Goal: Register for event/course

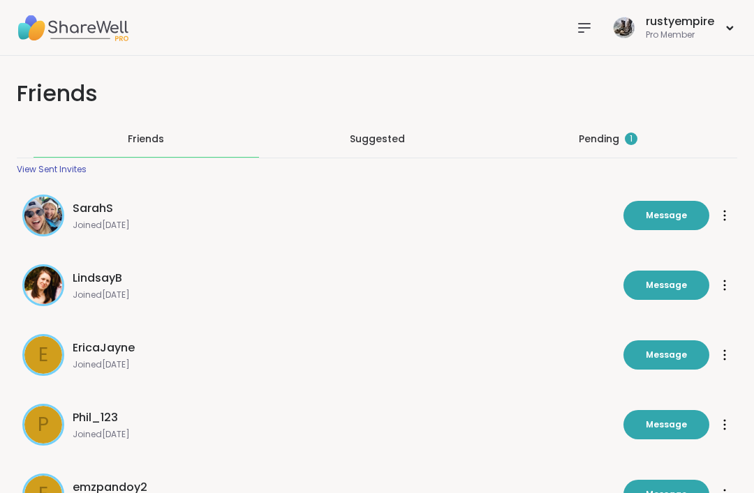
click at [615, 140] on div "Pending 1" at bounding box center [608, 139] width 59 height 14
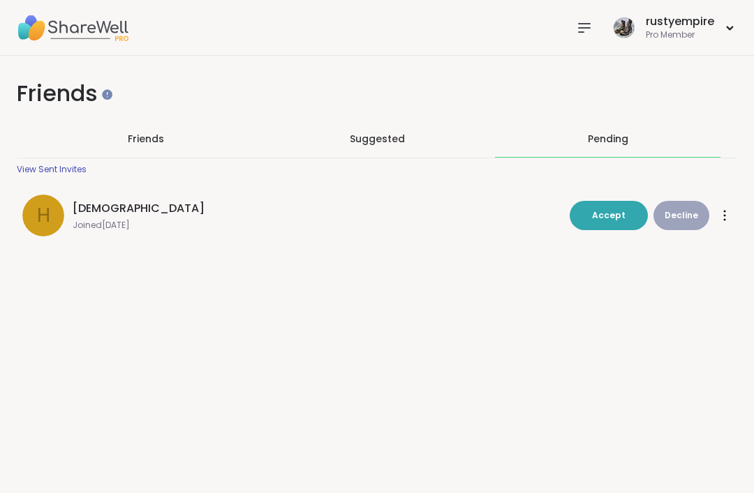
click at [48, 210] on span "h" at bounding box center [43, 215] width 13 height 29
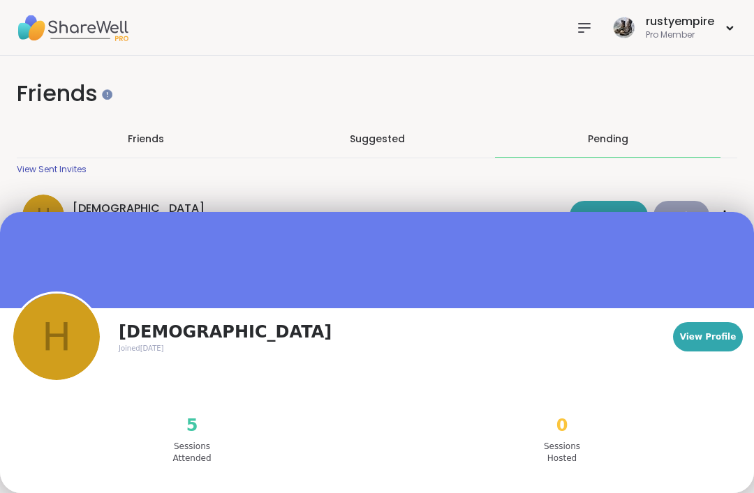
scroll to position [79, 0]
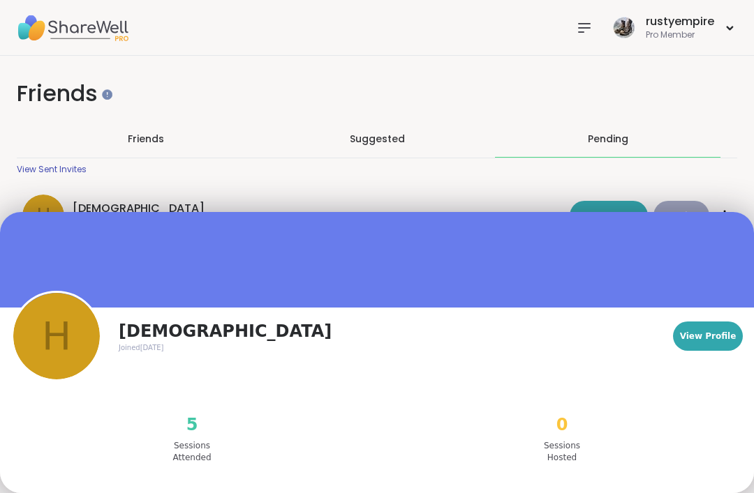
click at [708, 344] on button "View Profile" at bounding box center [708, 336] width 70 height 29
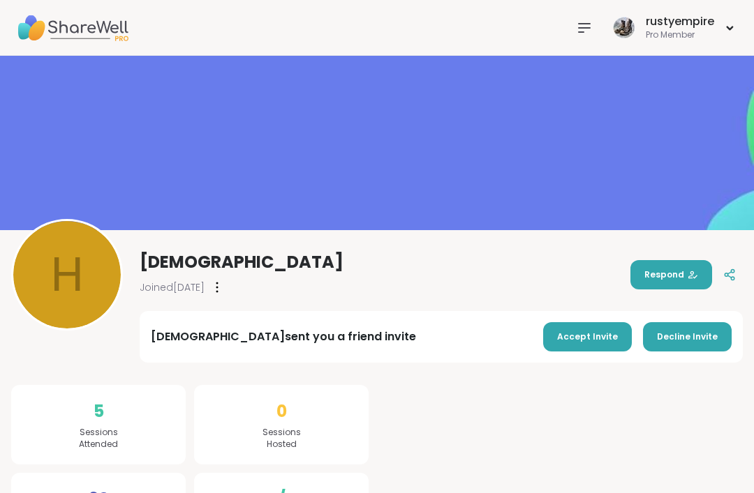
click at [730, 31] on div "rustyempire Pro Member" at bounding box center [673, 27] width 128 height 33
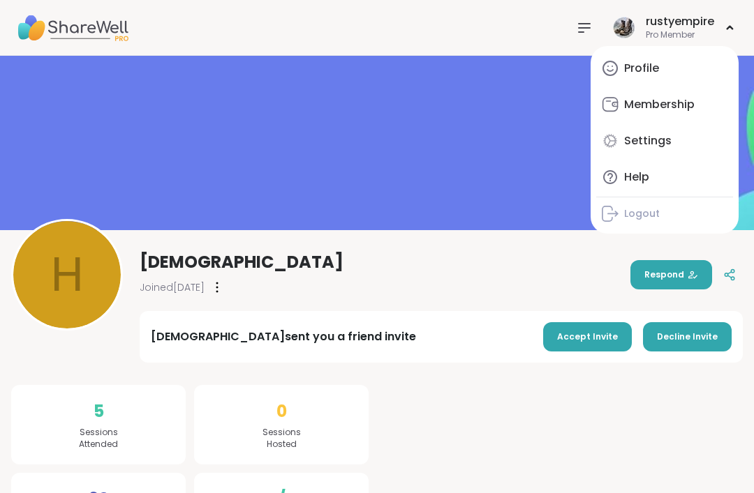
click at [657, 66] on div "Profile" at bounding box center [641, 68] width 35 height 15
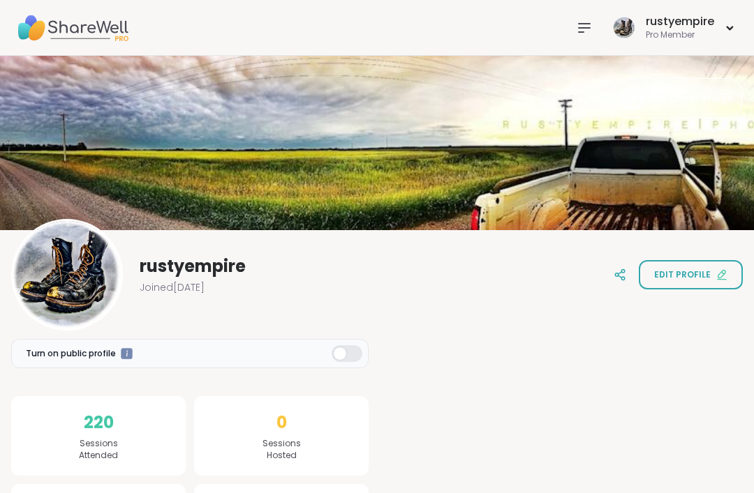
click at [588, 29] on icon at bounding box center [584, 28] width 17 height 17
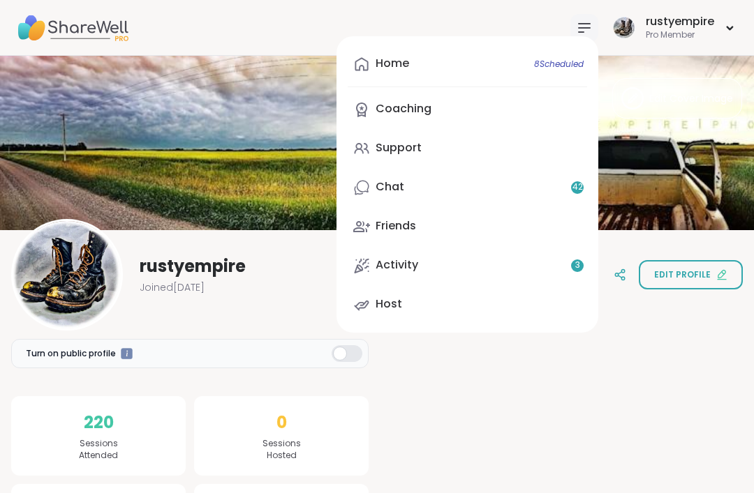
click at [405, 182] on link "Chat 42" at bounding box center [467, 187] width 239 height 33
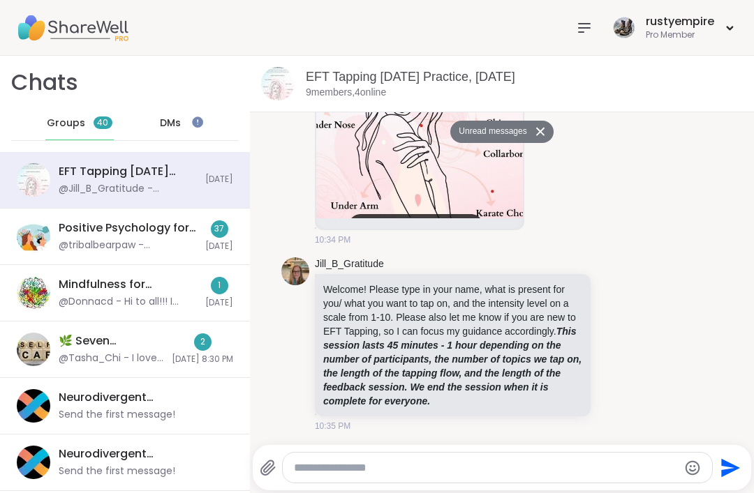
click at [217, 177] on span "[DATE]" at bounding box center [219, 180] width 28 height 12
click at [170, 120] on span "DMs" at bounding box center [170, 124] width 21 height 14
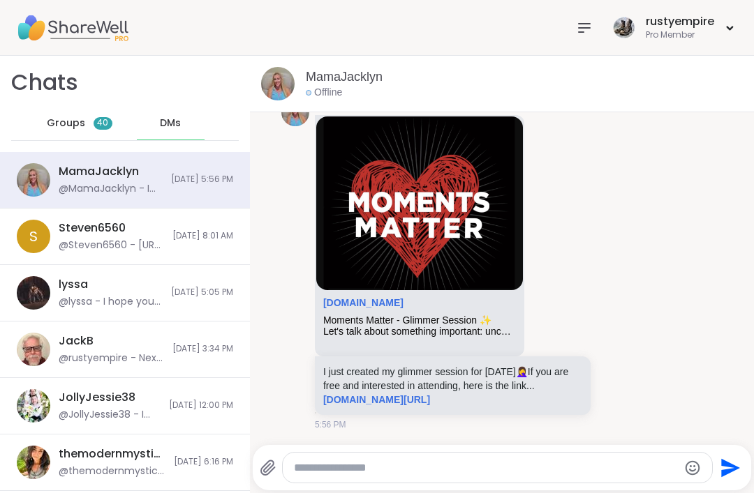
click at [28, 169] on img at bounding box center [33, 179] width 33 height 33
click at [52, 124] on span "Groups" at bounding box center [66, 124] width 38 height 14
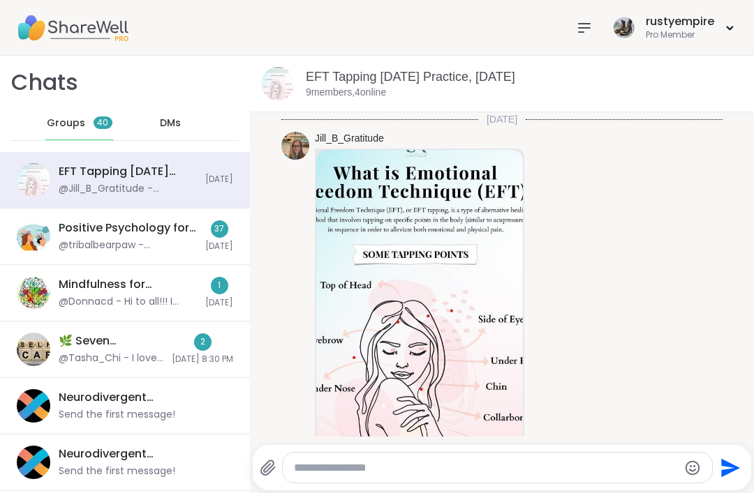
scroll to position [264, 0]
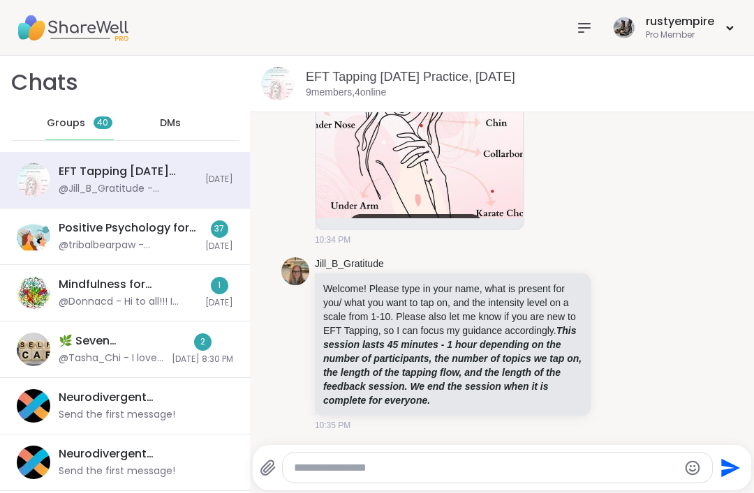
click at [49, 123] on span "Groups" at bounding box center [66, 124] width 38 height 14
click at [585, 29] on icon at bounding box center [584, 28] width 17 height 17
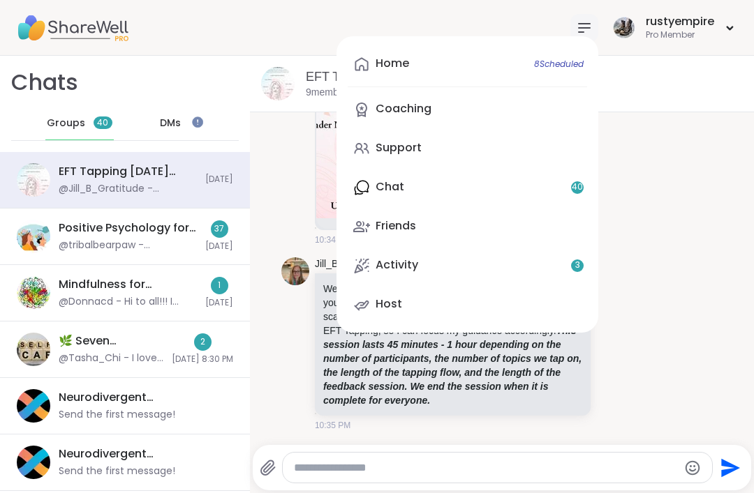
click at [418, 146] on div "Support" at bounding box center [398, 147] width 46 height 15
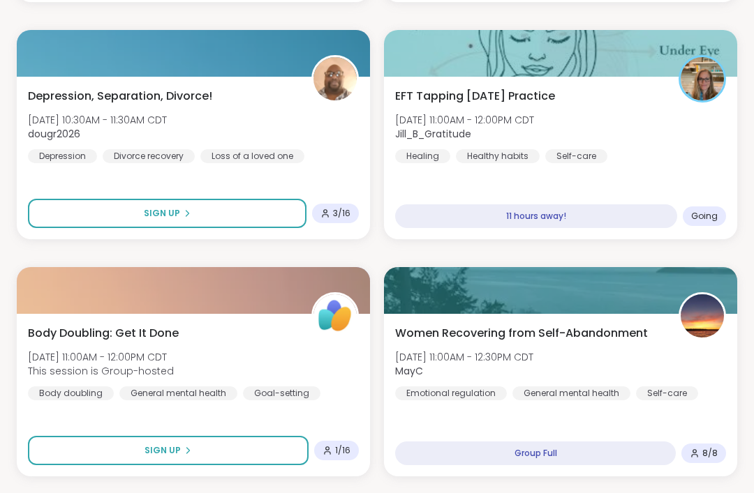
scroll to position [2785, 0]
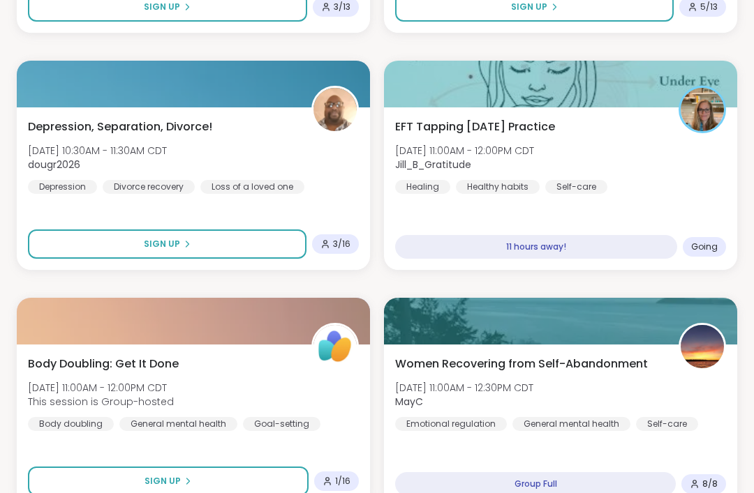
click at [427, 124] on span "EFT Tapping [DATE] Practice" at bounding box center [475, 127] width 160 height 17
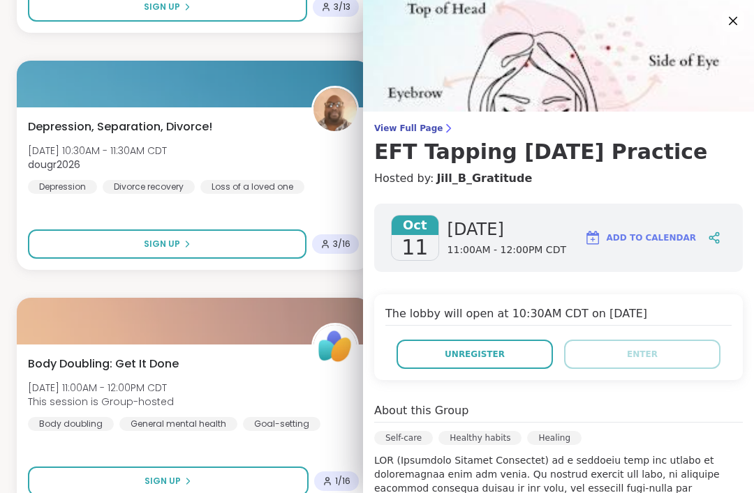
scroll to position [0, 0]
click at [463, 349] on span "Unregister" at bounding box center [475, 354] width 60 height 13
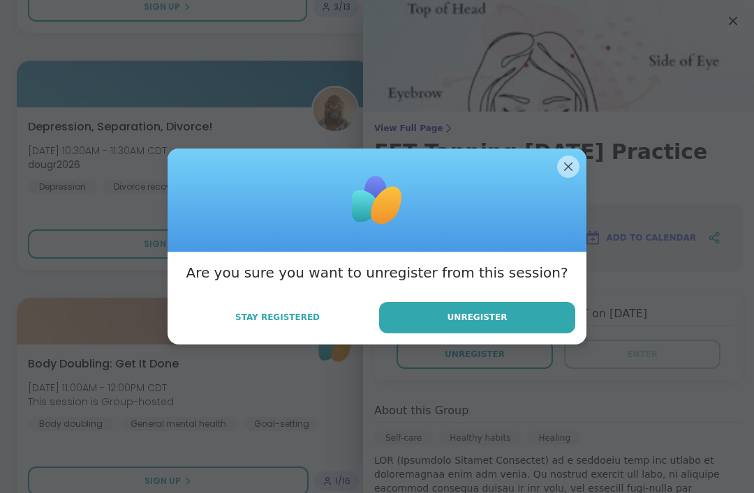
click at [460, 324] on span "Unregister" at bounding box center [477, 317] width 60 height 13
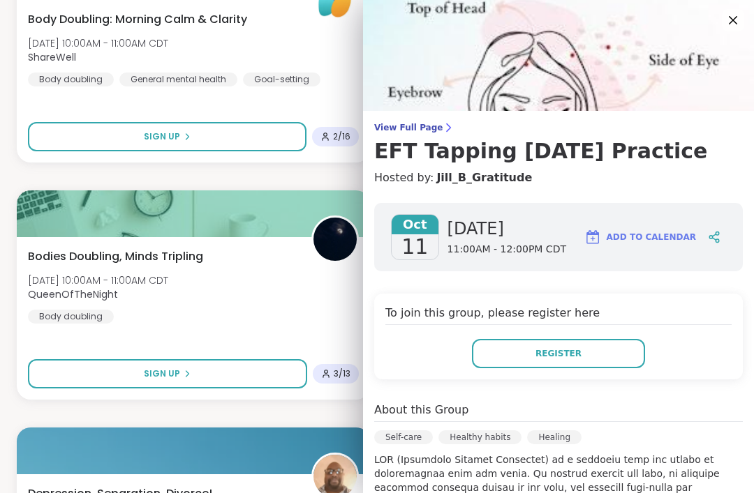
scroll to position [2403, 0]
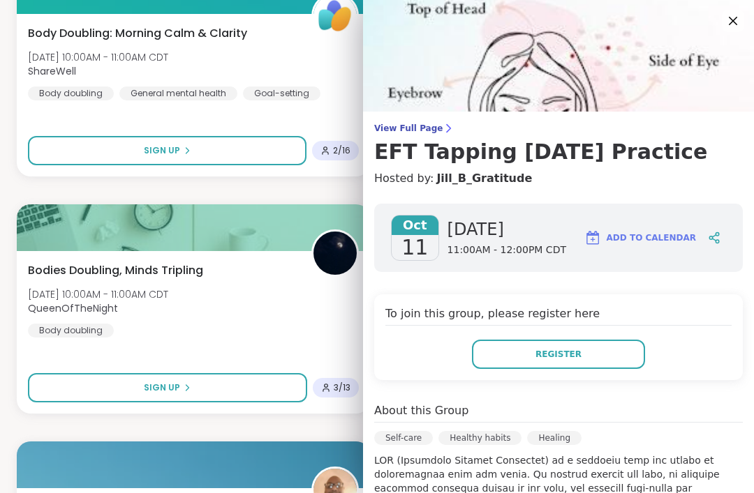
click at [729, 9] on img at bounding box center [558, 56] width 391 height 112
click at [728, 23] on icon at bounding box center [732, 21] width 17 height 17
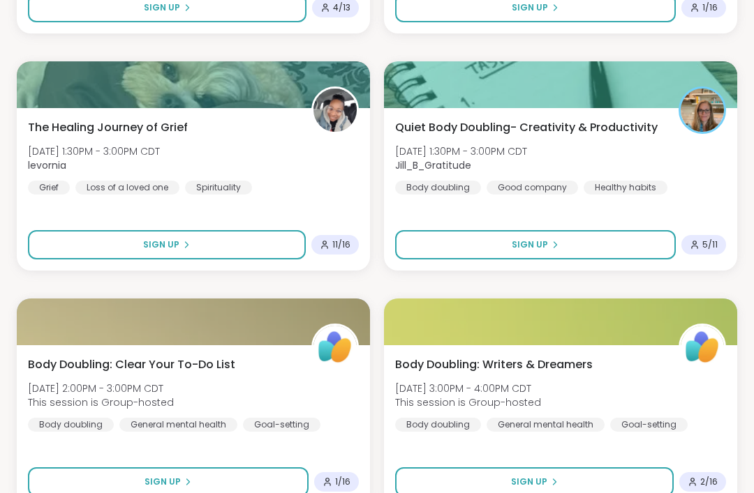
scroll to position [3997, 0]
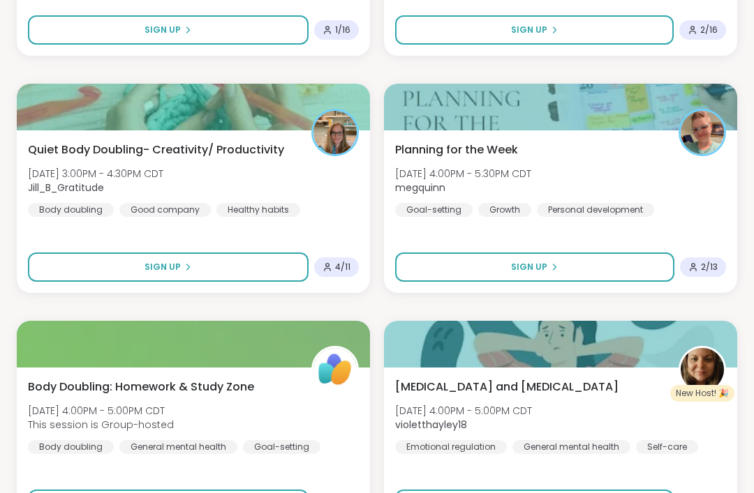
scroll to position [4424, 0]
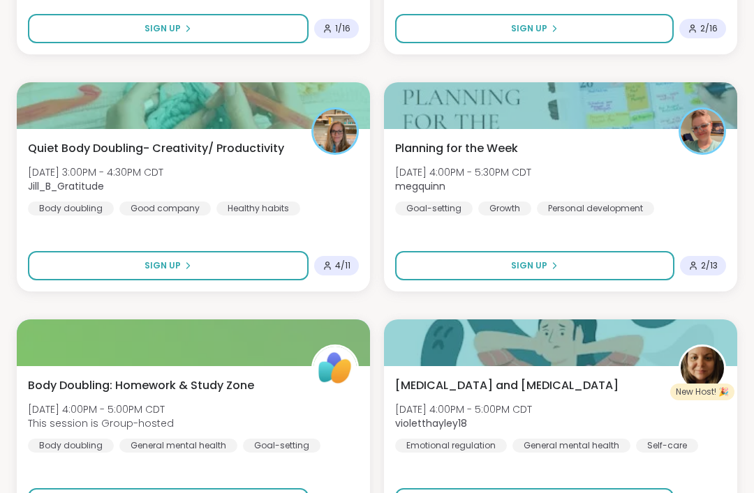
click at [455, 147] on span "Planning for the Week" at bounding box center [456, 148] width 123 height 17
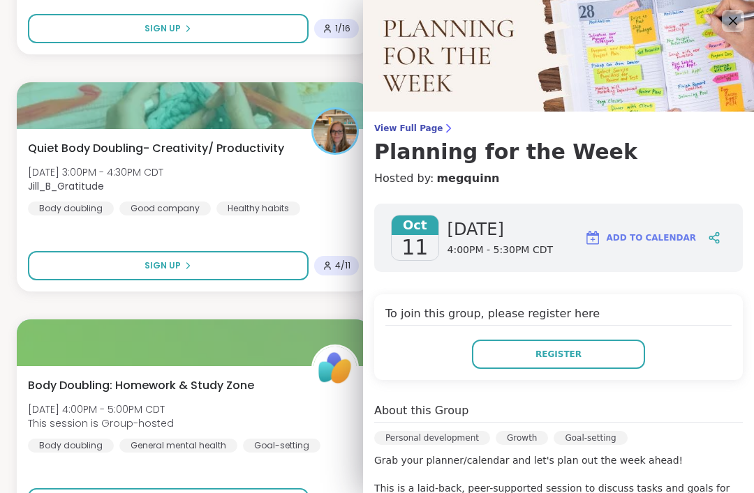
scroll to position [0, 0]
click at [740, 21] on icon at bounding box center [732, 21] width 17 height 17
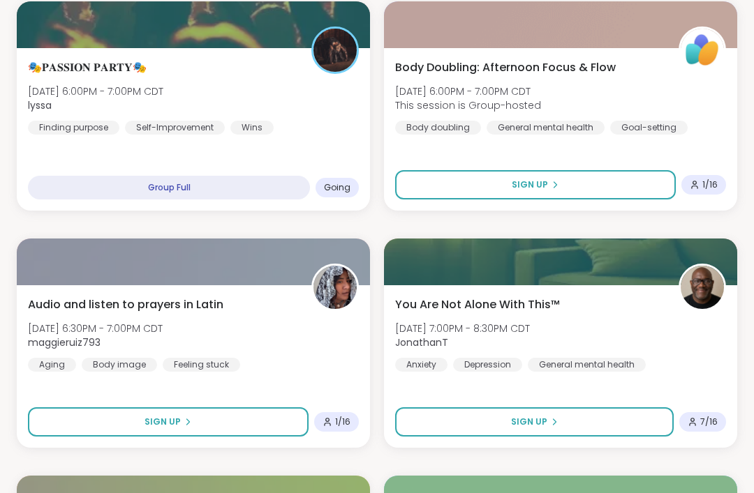
scroll to position [5452, 0]
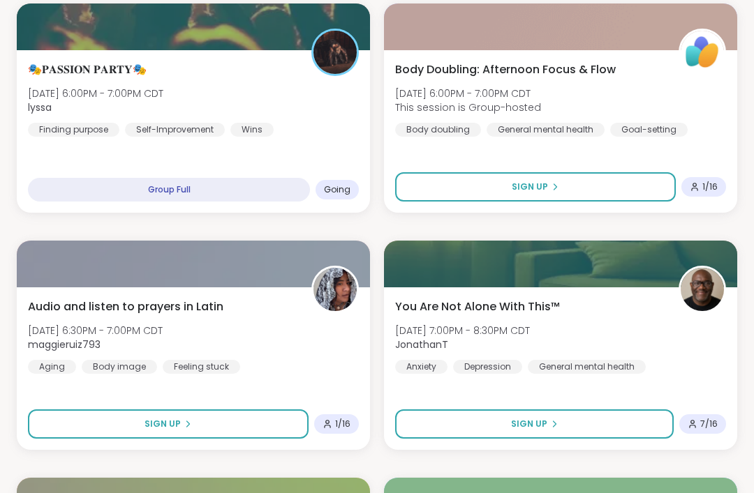
click at [465, 311] on span "You Are Not Alone With This™" at bounding box center [477, 307] width 165 height 17
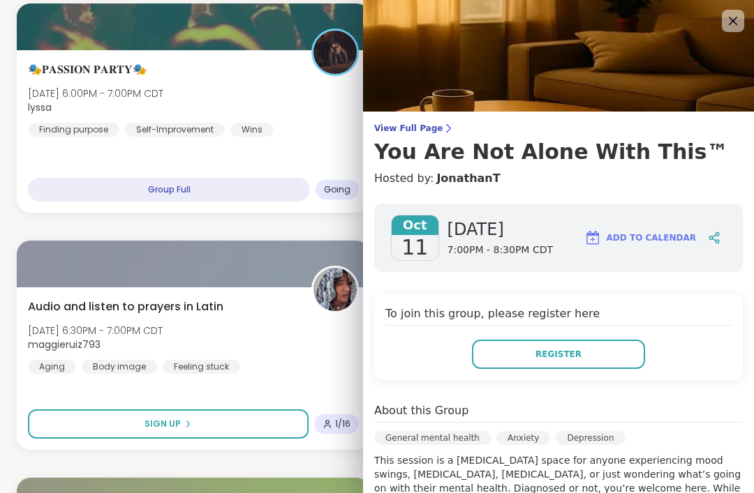
scroll to position [0, 0]
click at [721, 18] on img at bounding box center [558, 56] width 391 height 112
click at [733, 22] on icon at bounding box center [733, 21] width 8 height 8
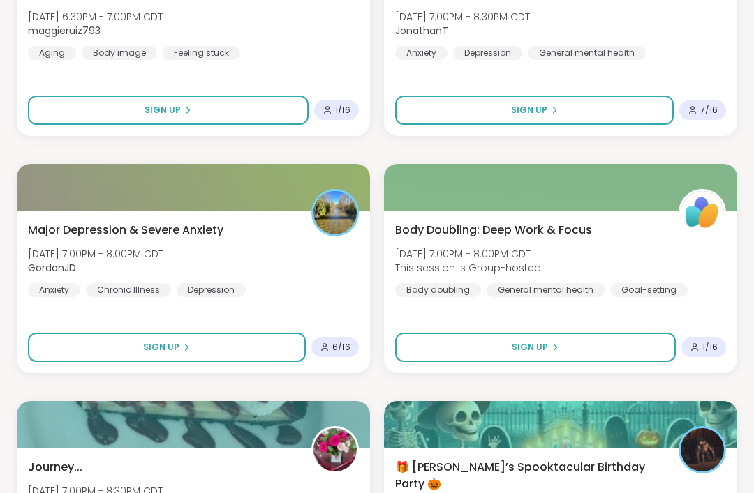
scroll to position [5767, 0]
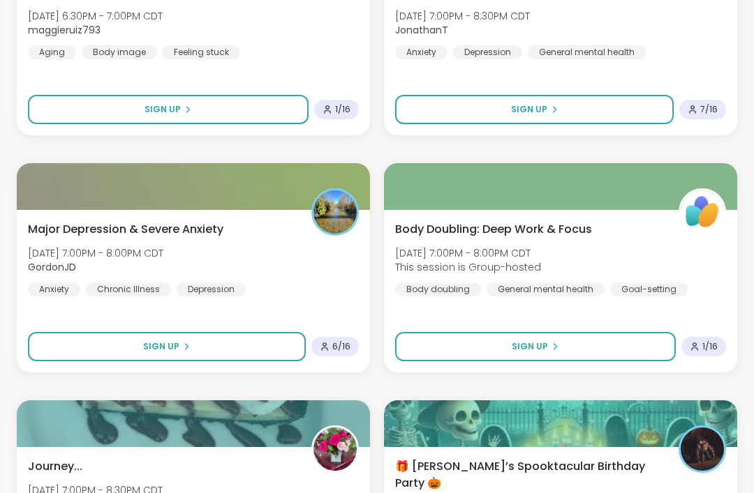
click at [58, 228] on span "Major Depression & Severe Anxiety" at bounding box center [125, 229] width 195 height 17
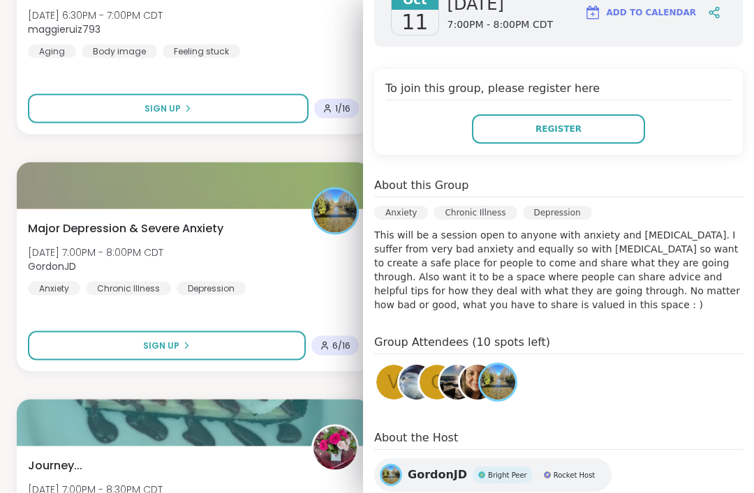
scroll to position [5769, 0]
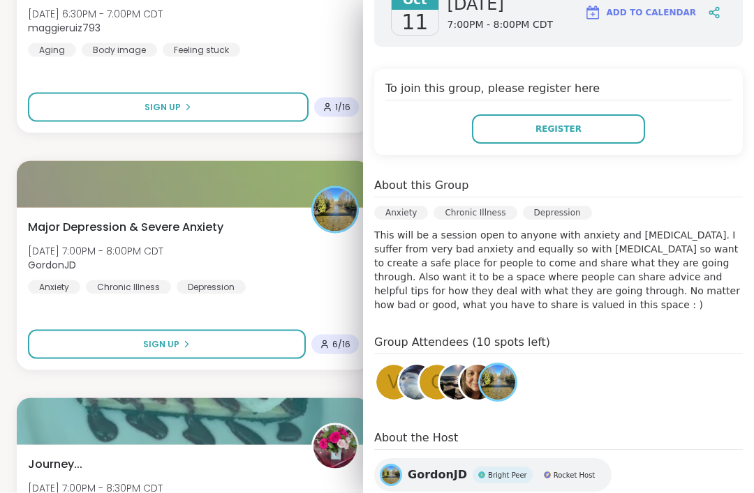
click at [100, 219] on span "Major Depression & Severe Anxiety" at bounding box center [125, 227] width 195 height 17
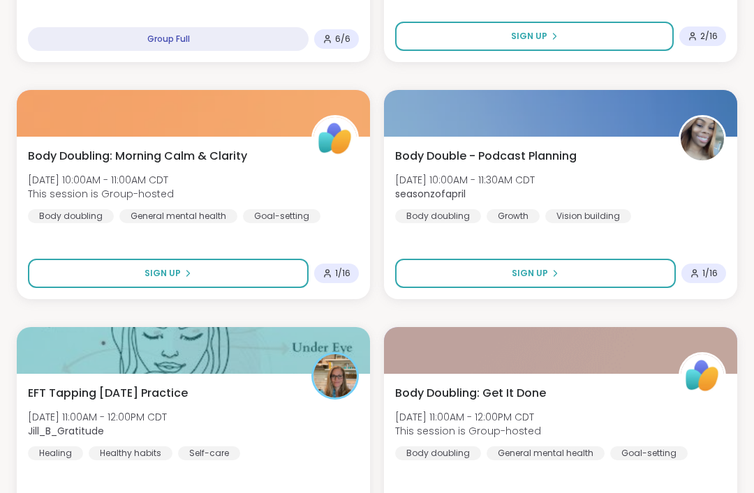
scroll to position [8268, 0]
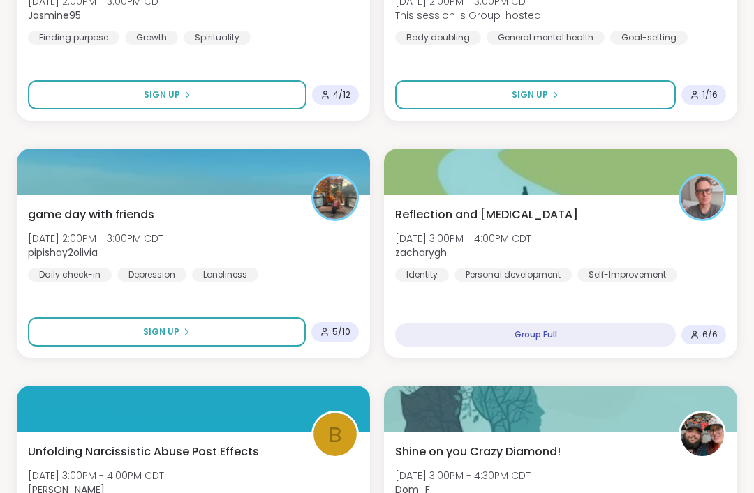
scroll to position [9815, 0]
click at [449, 221] on span "Reflection and [MEDICAL_DATA]" at bounding box center [486, 215] width 183 height 17
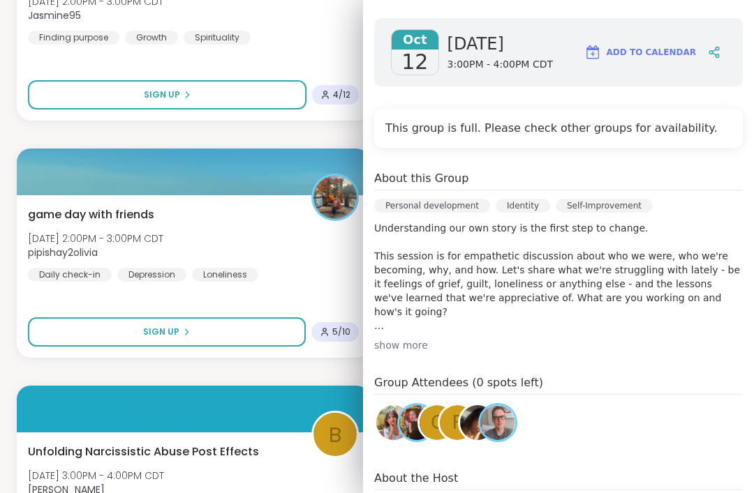
scroll to position [209, 0]
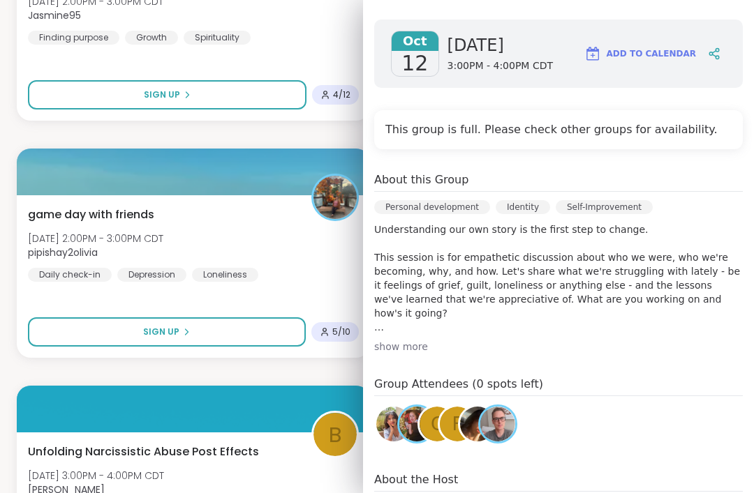
click at [471, 407] on img at bounding box center [477, 424] width 35 height 35
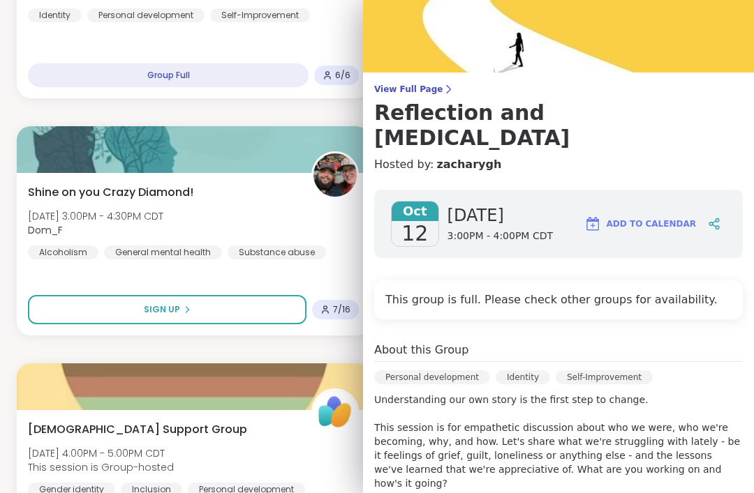
scroll to position [26, 0]
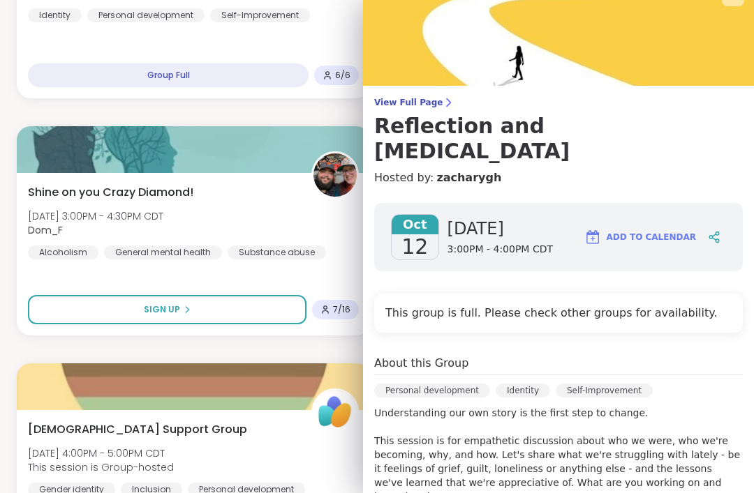
click at [660, 231] on span "Add to Calendar" at bounding box center [650, 237] width 89 height 13
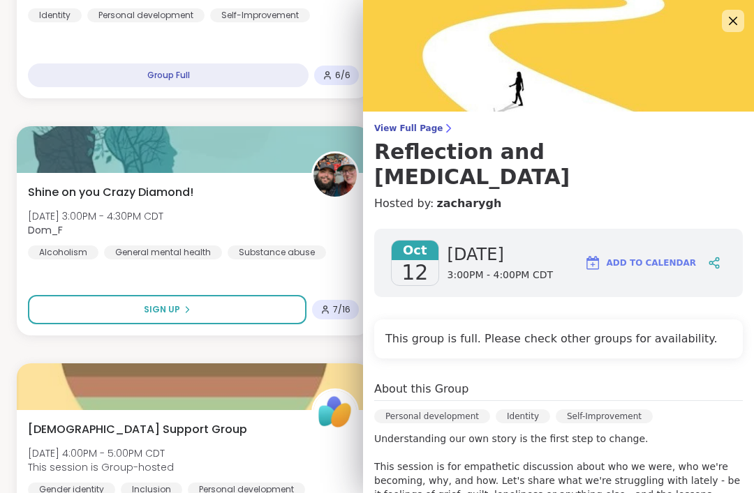
scroll to position [0, 0]
click at [740, 16] on icon at bounding box center [732, 21] width 17 height 17
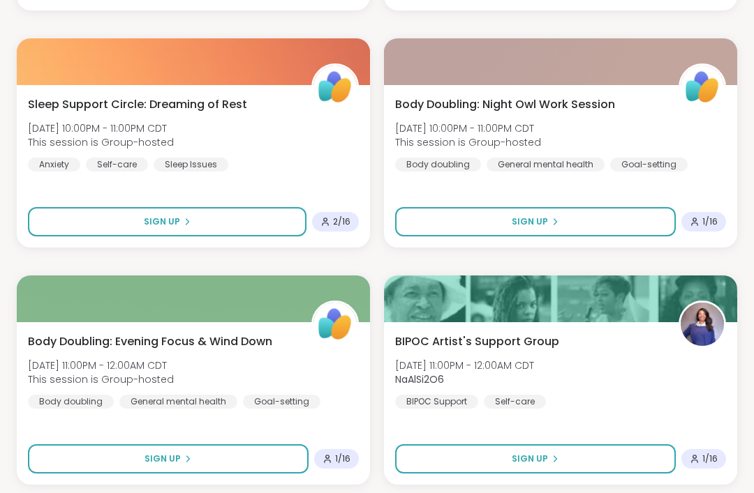
scroll to position [12535, 0]
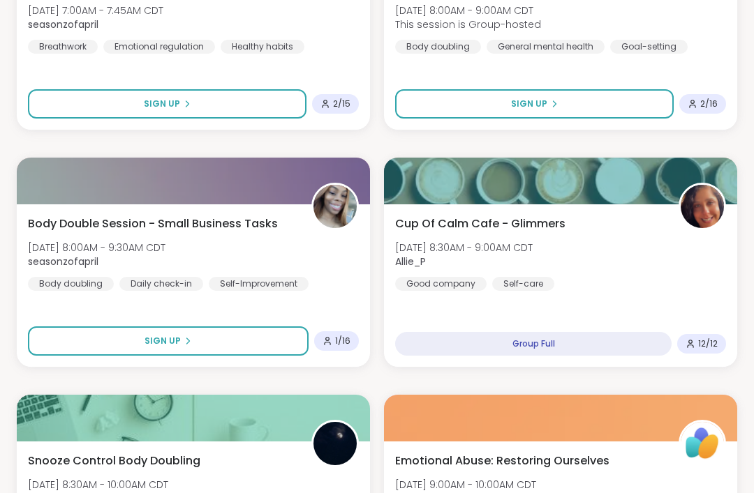
scroll to position [0, 0]
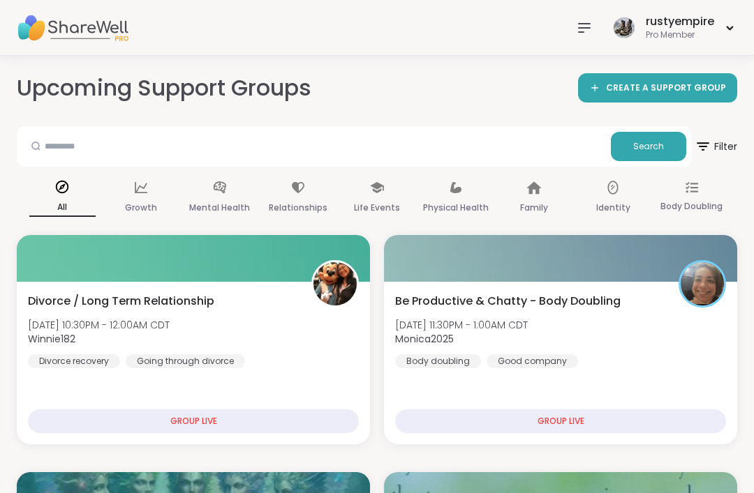
click at [589, 31] on icon at bounding box center [584, 28] width 17 height 17
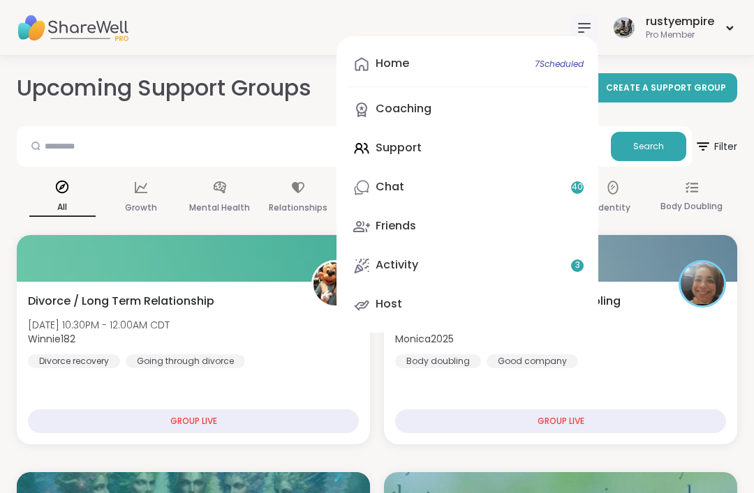
click at [415, 115] on div "Coaching" at bounding box center [403, 108] width 56 height 15
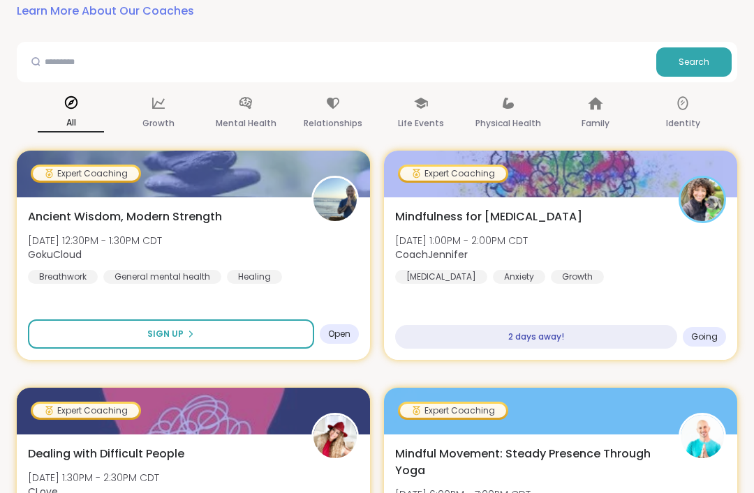
scroll to position [109, 0]
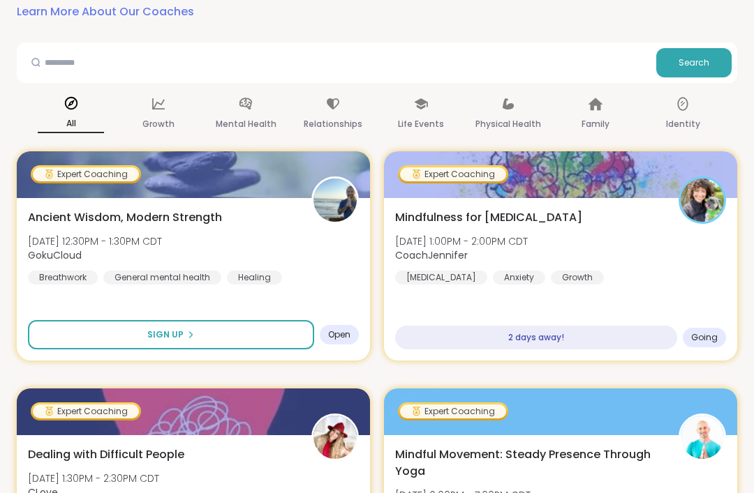
click at [49, 220] on span "Ancient Wisdom, Modern Strength" at bounding box center [125, 217] width 194 height 17
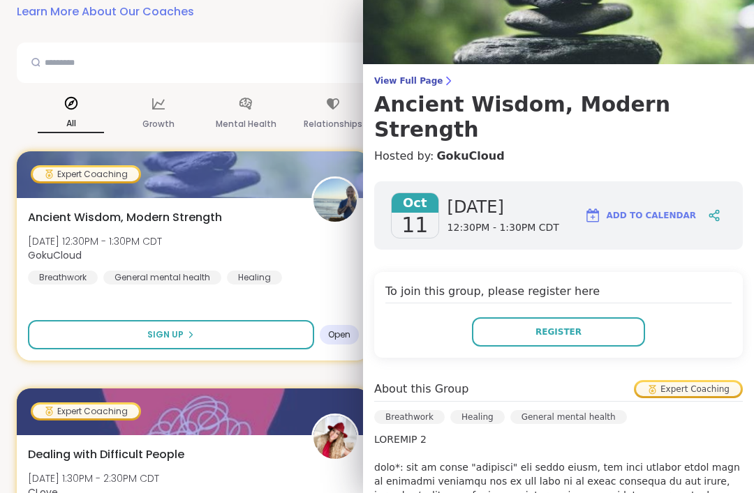
scroll to position [38, 0]
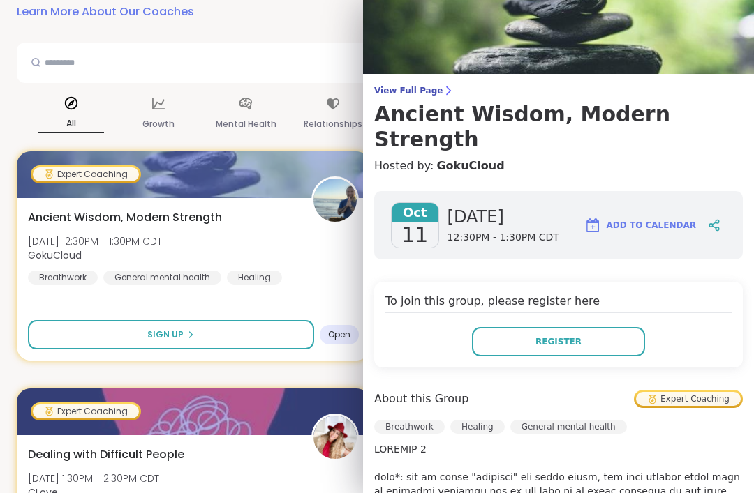
click at [495, 327] on button "Register" at bounding box center [558, 341] width 173 height 29
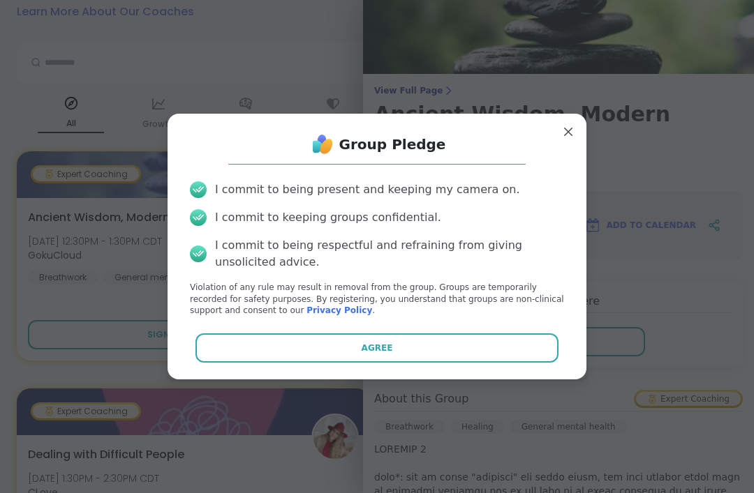
click at [328, 363] on button "Agree" at bounding box center [377, 348] width 364 height 29
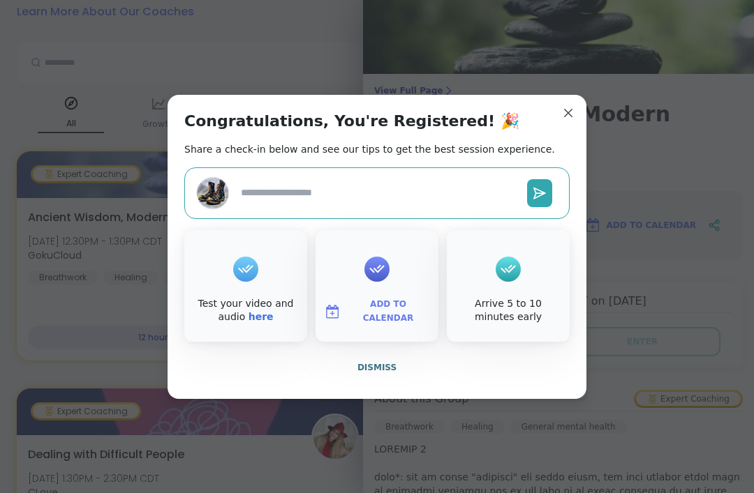
click at [368, 325] on span "Add to Calendar" at bounding box center [388, 311] width 84 height 27
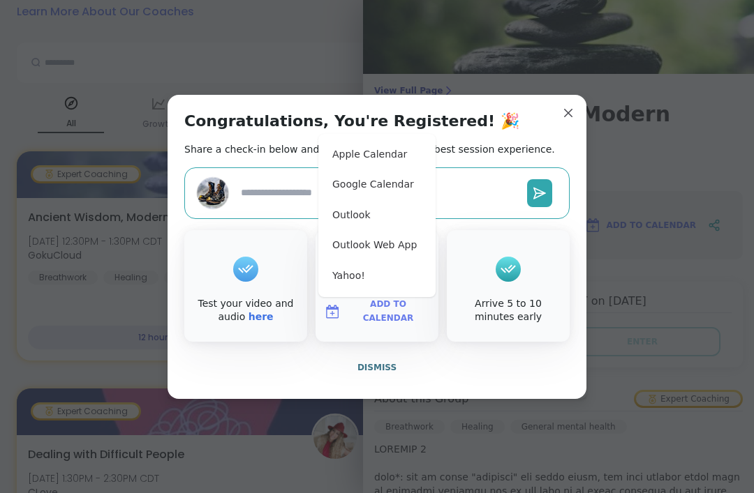
click at [364, 170] on button "Apple Calendar" at bounding box center [377, 155] width 106 height 31
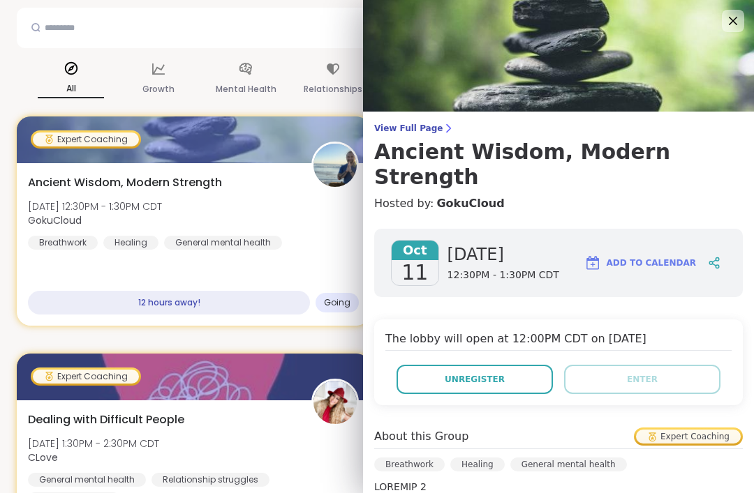
scroll to position [0, 0]
click at [733, 17] on icon at bounding box center [732, 21] width 17 height 17
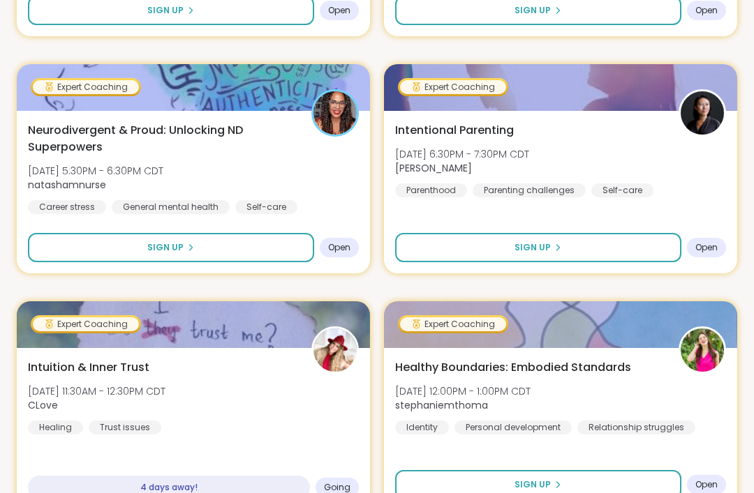
scroll to position [907, 0]
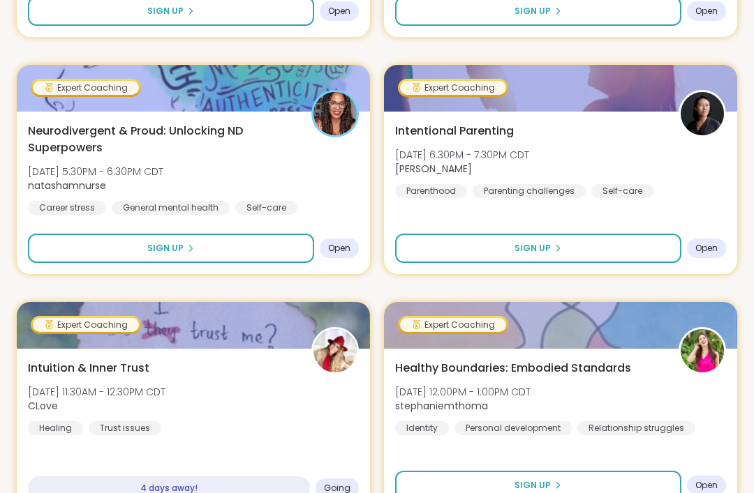
click at [329, 258] on div "Open" at bounding box center [339, 249] width 39 height 20
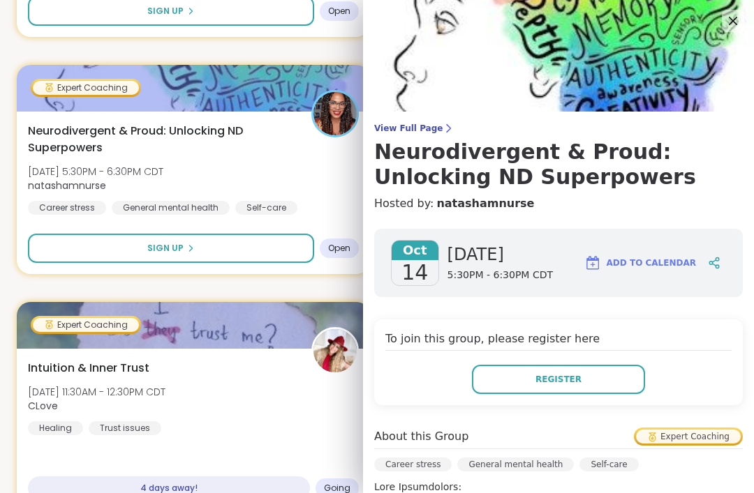
click at [112, 262] on button "Sign Up" at bounding box center [171, 248] width 286 height 29
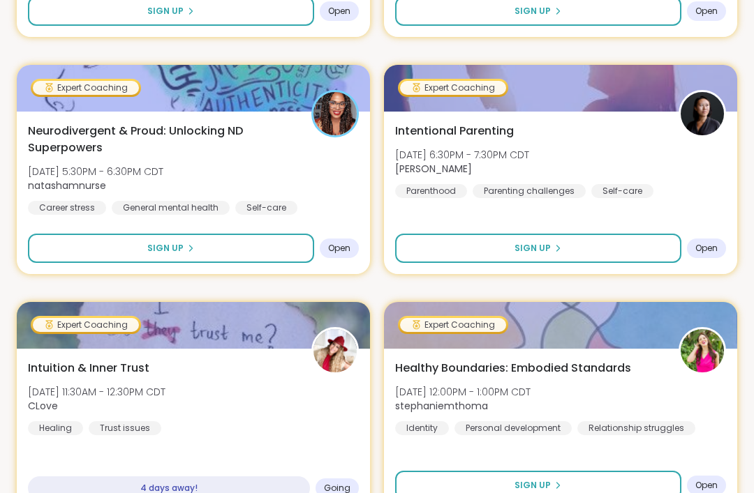
click at [154, 248] on span "Sign Up" at bounding box center [165, 248] width 36 height 13
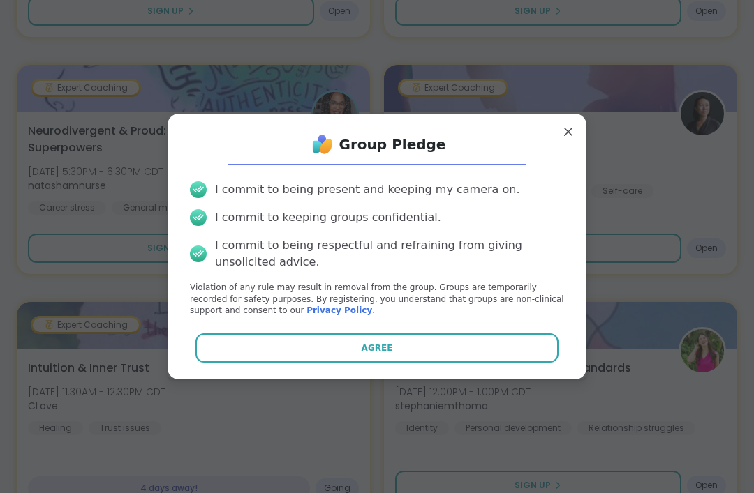
click at [345, 363] on button "Agree" at bounding box center [377, 348] width 364 height 29
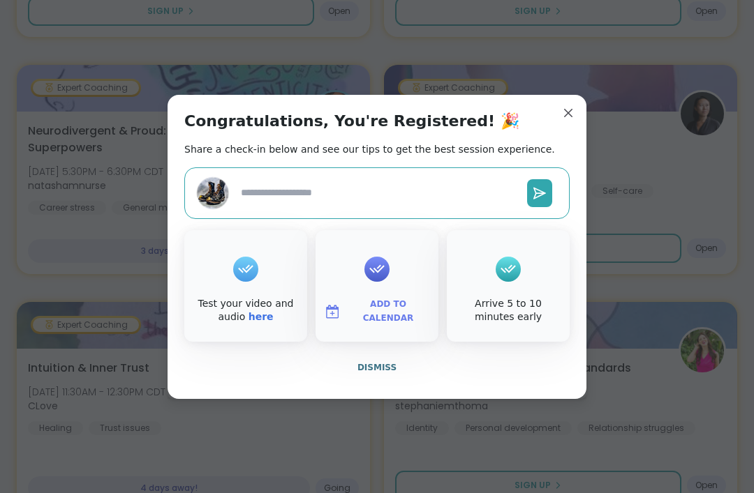
click at [356, 327] on button "Add to Calendar" at bounding box center [376, 311] width 117 height 29
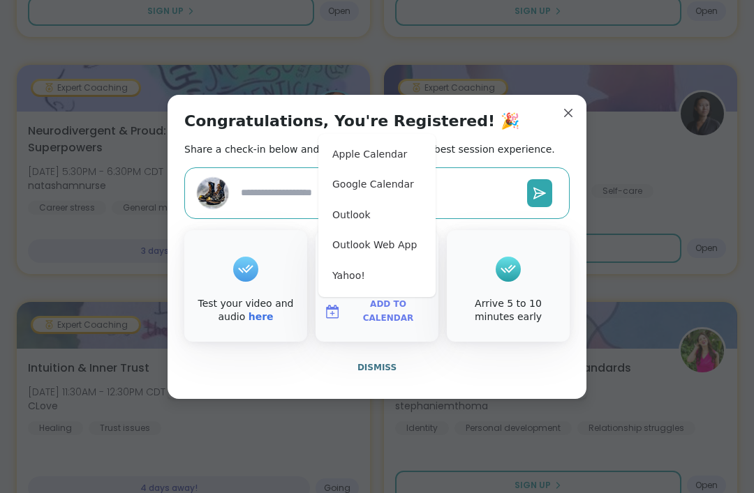
click at [356, 170] on button "Apple Calendar" at bounding box center [377, 155] width 106 height 31
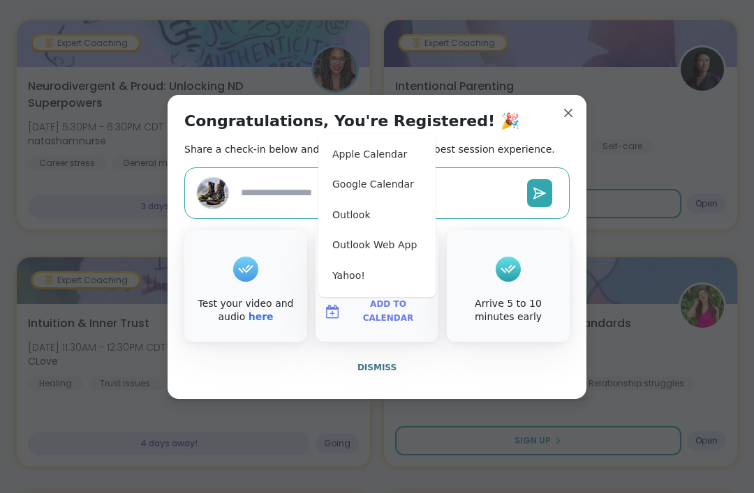
type textarea "*"
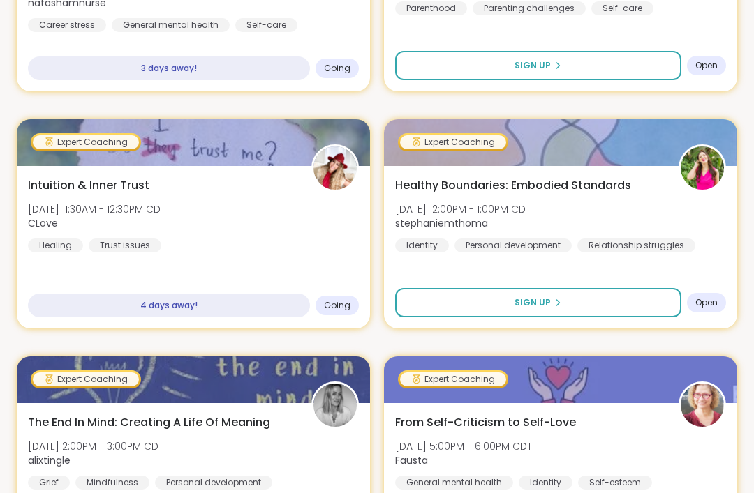
scroll to position [1091, 0]
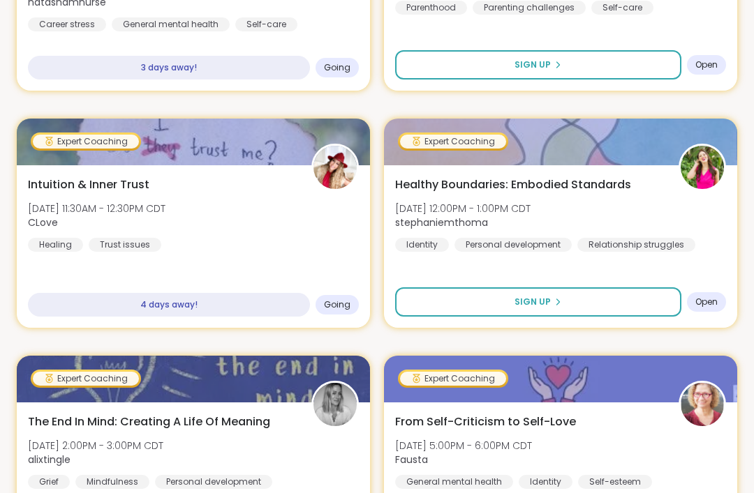
click at [74, 213] on span "[DATE] 11:30AM - 12:30PM CDT" at bounding box center [96, 209] width 137 height 14
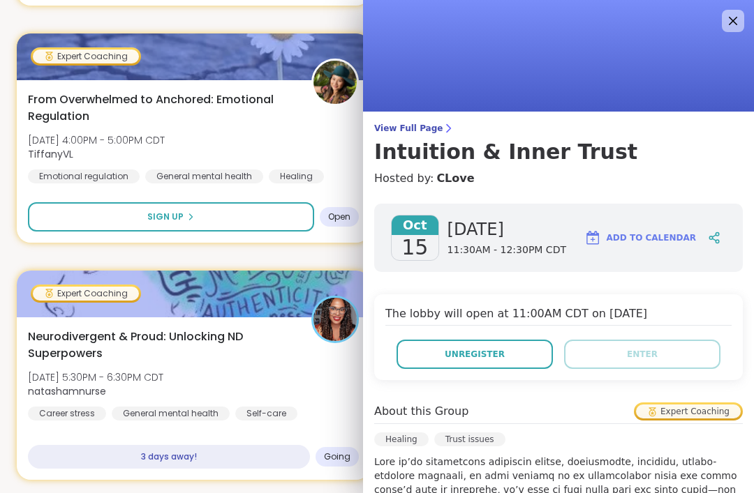
scroll to position [0, 0]
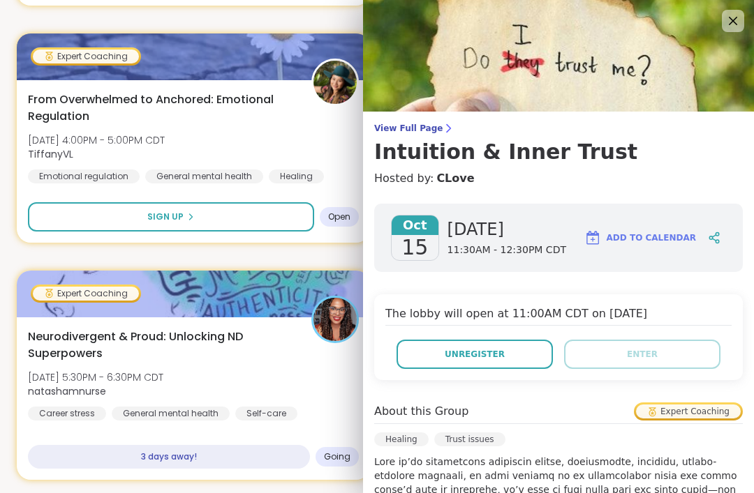
click at [731, 15] on icon at bounding box center [732, 21] width 17 height 17
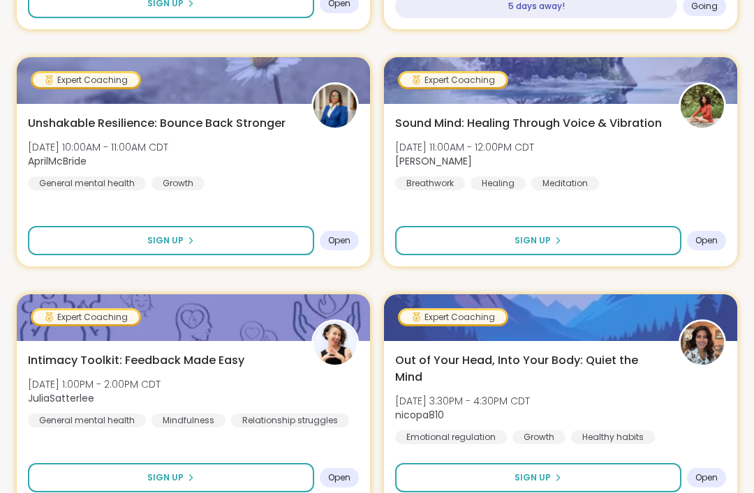
scroll to position [2339, 0]
click at [51, 126] on span "Unshakable Resilience: Bounce Back Stronger" at bounding box center [157, 123] width 258 height 17
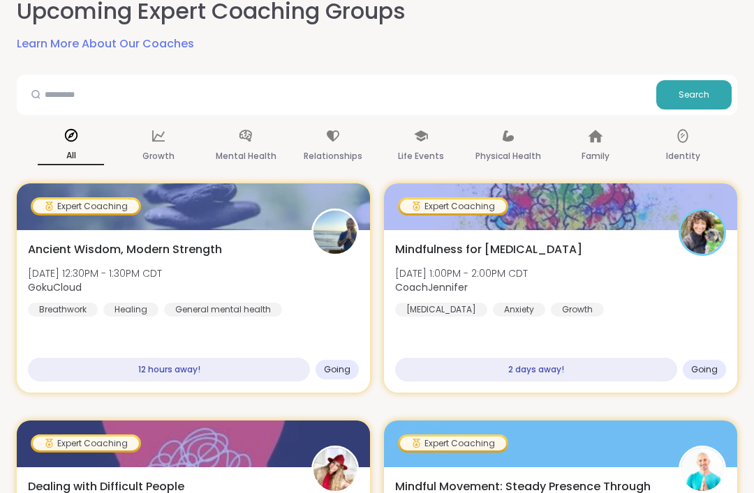
scroll to position [0, 0]
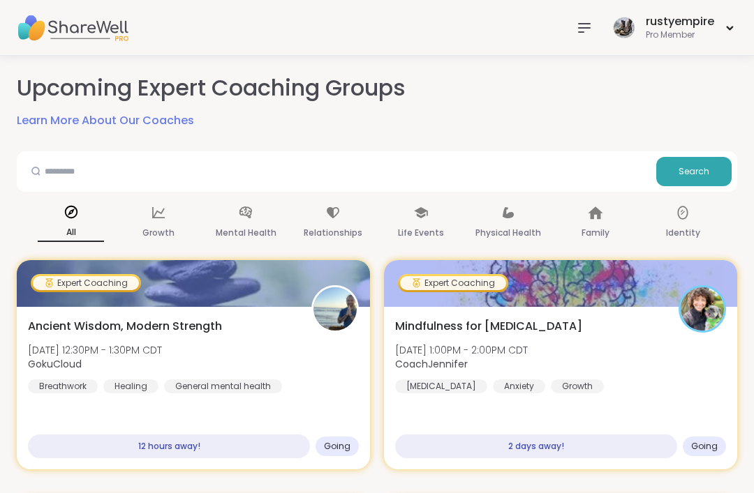
click at [583, 25] on icon at bounding box center [584, 28] width 17 height 17
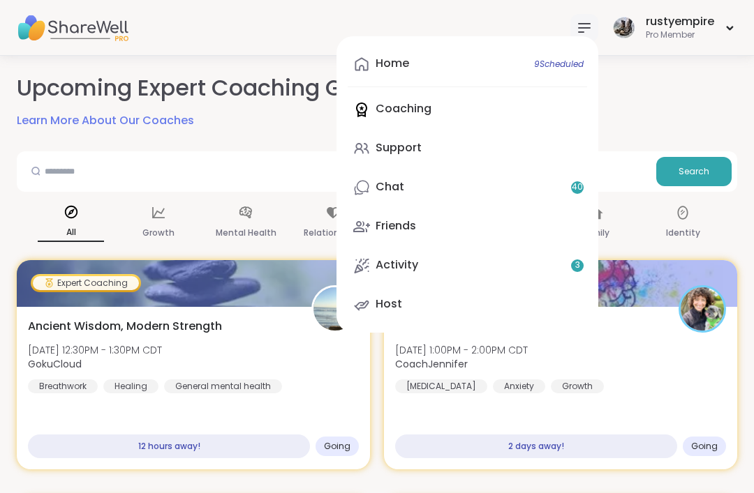
click at [397, 66] on div "Home 9 Scheduled" at bounding box center [391, 63] width 33 height 15
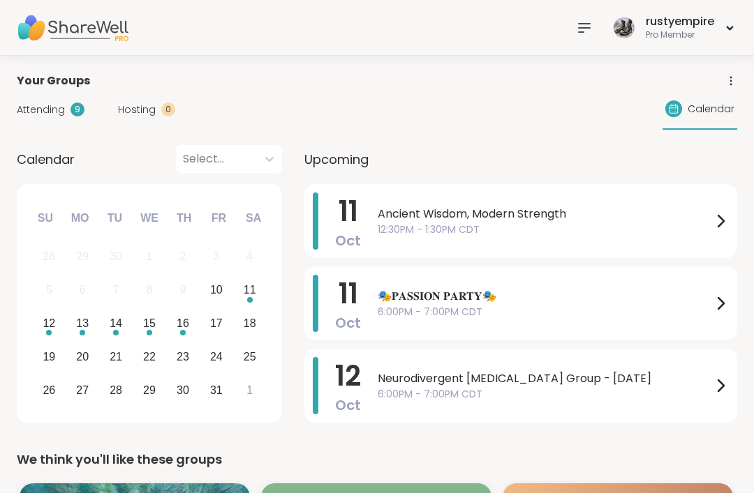
click at [469, 216] on span "Ancient Wisdom, Modern Strength" at bounding box center [545, 214] width 334 height 17
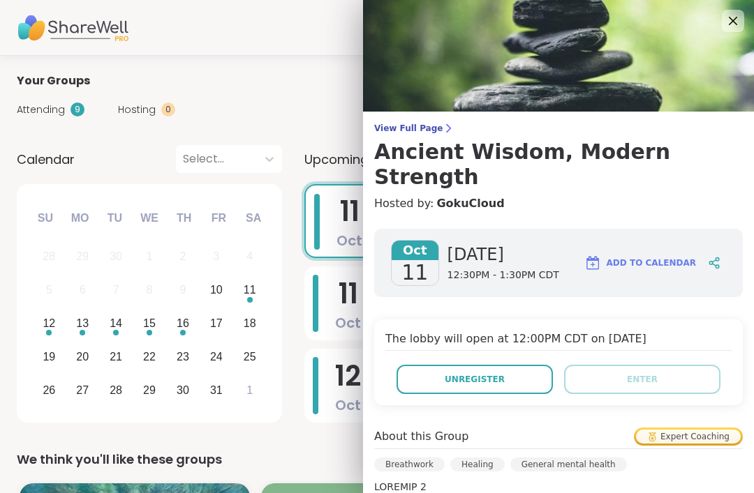
click at [731, 13] on icon at bounding box center [732, 21] width 17 height 17
